Goal: Task Accomplishment & Management: Use online tool/utility

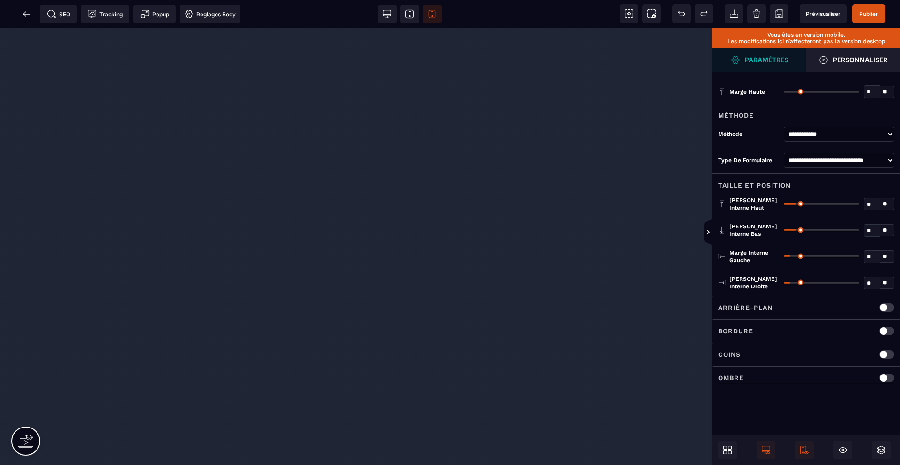
select select "**********"
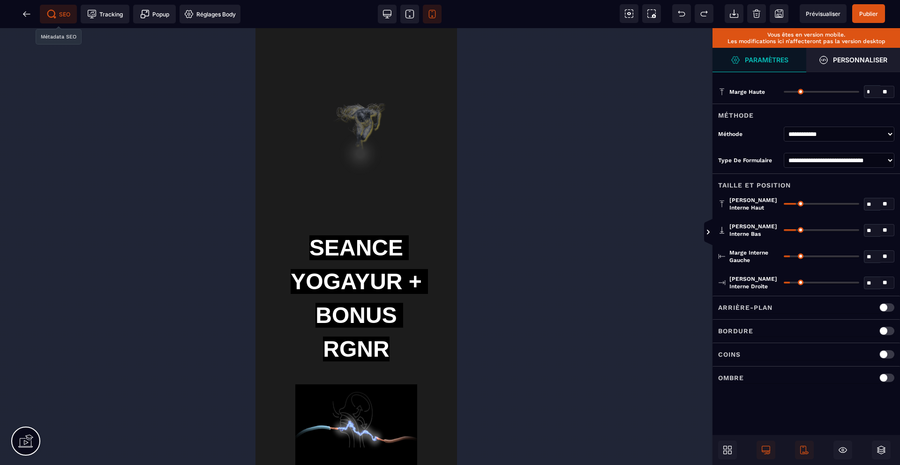
click at [54, 17] on icon at bounding box center [55, 17] width 2 height 2
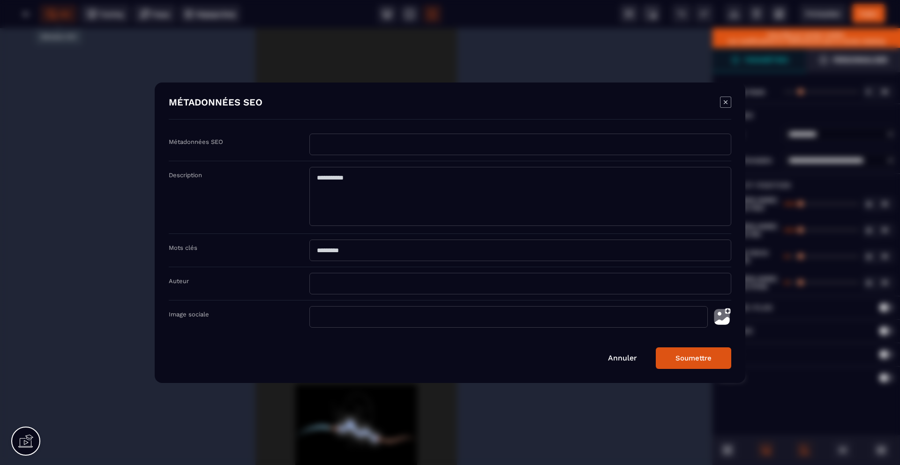
click at [621, 356] on link "Annuler" at bounding box center [622, 357] width 29 height 9
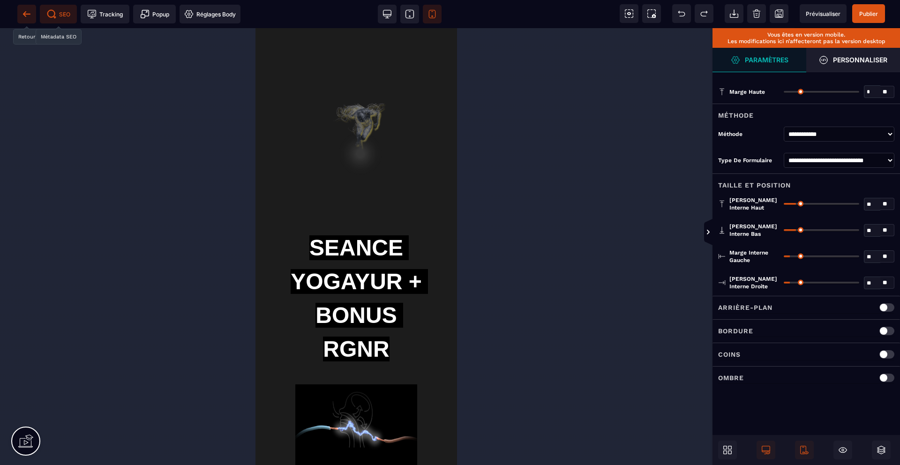
click at [29, 12] on icon at bounding box center [26, 13] width 9 height 9
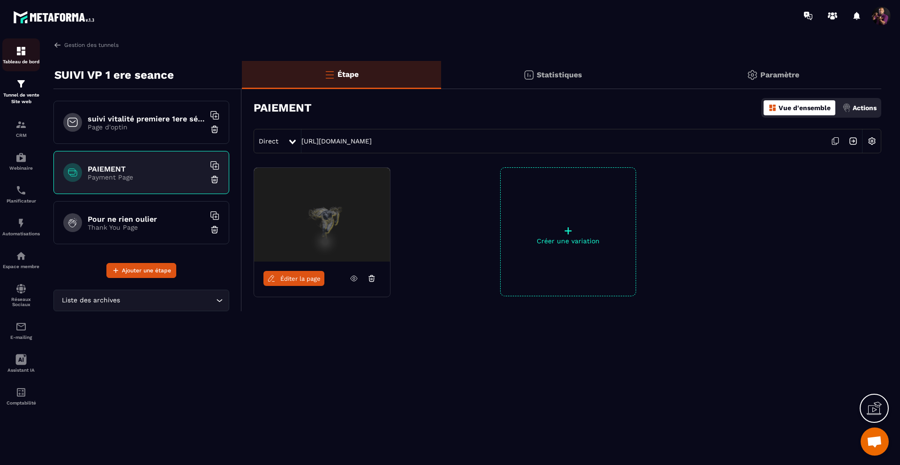
click at [21, 52] on img at bounding box center [20, 50] width 11 height 11
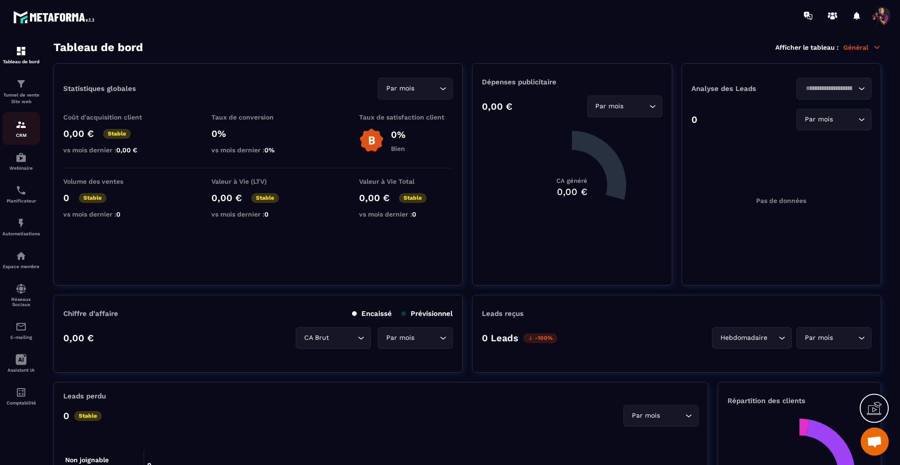
click at [17, 122] on img at bounding box center [20, 124] width 11 height 11
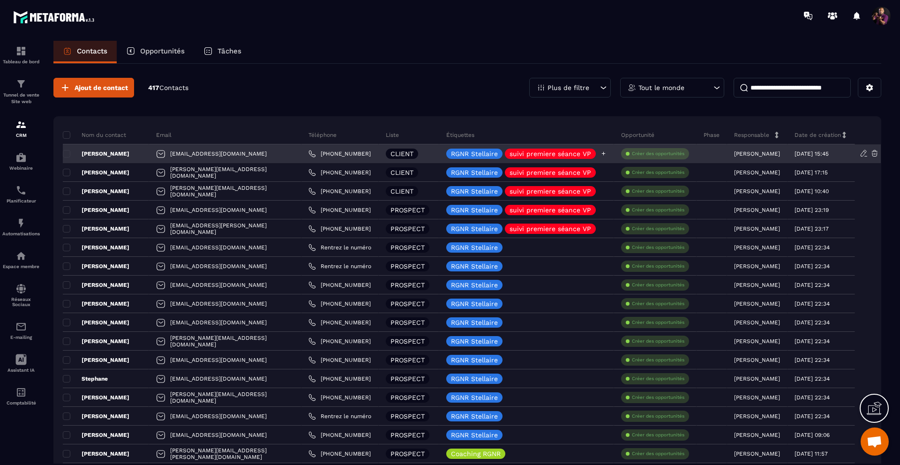
click at [476, 156] on p "RGNR Stellaire" at bounding box center [474, 153] width 47 height 7
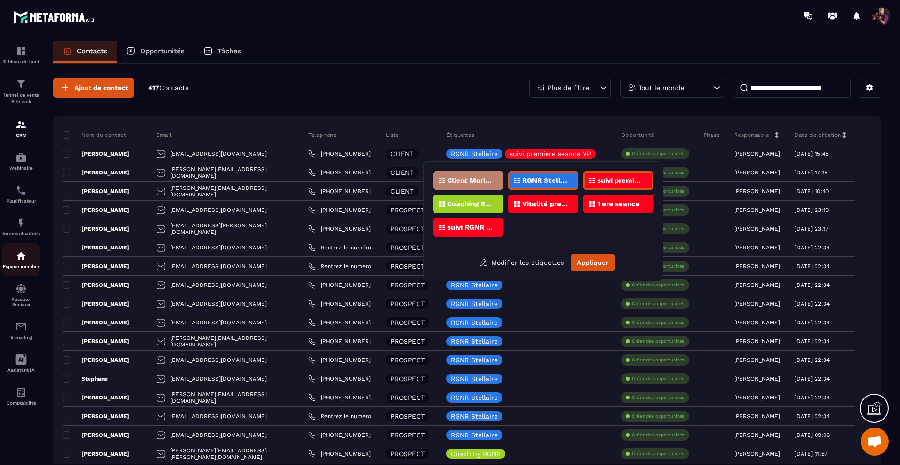
click at [20, 267] on p "Espace membre" at bounding box center [20, 266] width 37 height 5
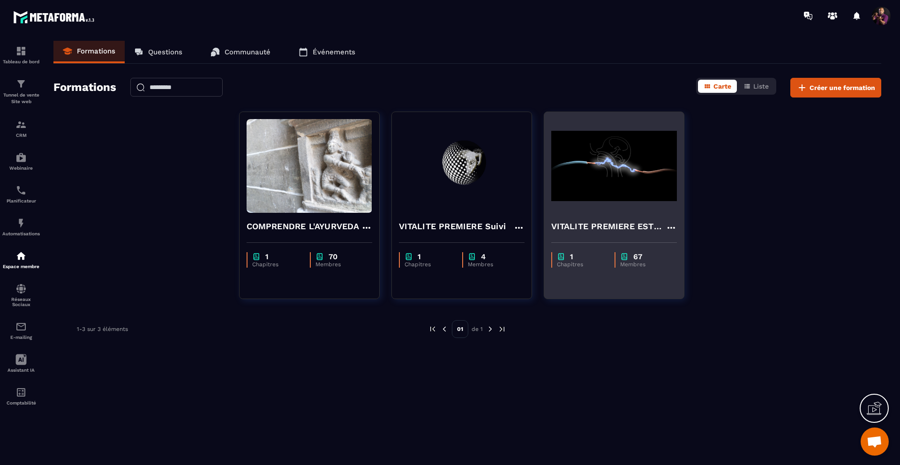
click at [591, 203] on img at bounding box center [614, 166] width 126 height 94
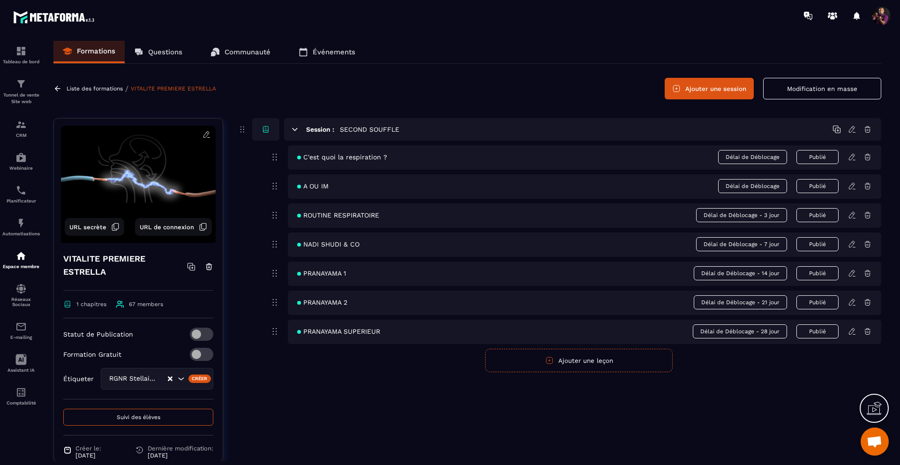
click at [114, 225] on icon at bounding box center [116, 226] width 5 height 6
click at [147, 223] on span "URL de connexion" at bounding box center [167, 226] width 54 height 7
click at [88, 226] on span "URL secrète" at bounding box center [87, 226] width 37 height 7
